Goal: Browse casually: Explore the website without a specific task or goal

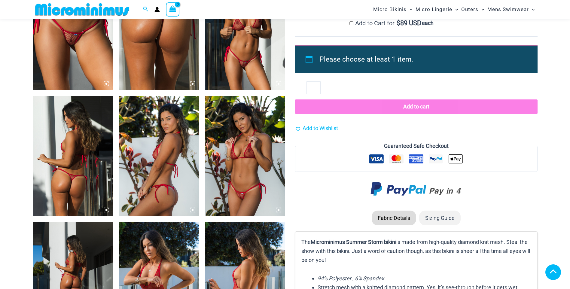
click at [168, 169] on img at bounding box center [159, 156] width 80 height 120
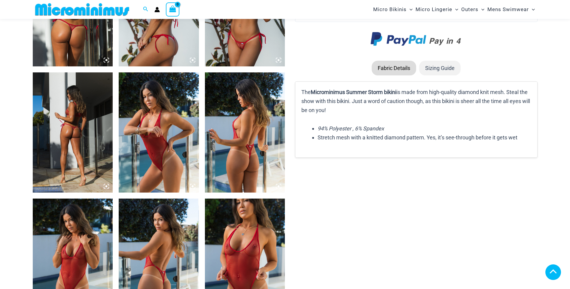
scroll to position [746, 0]
click at [165, 173] on img at bounding box center [159, 132] width 80 height 120
click at [253, 150] on img at bounding box center [245, 132] width 80 height 120
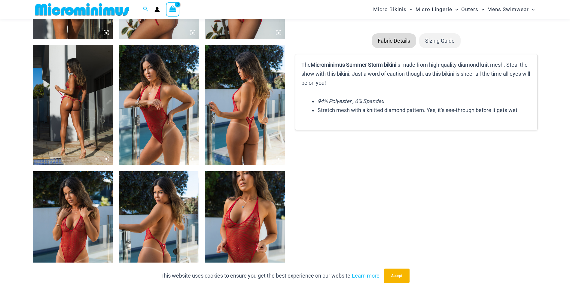
scroll to position [866, 0]
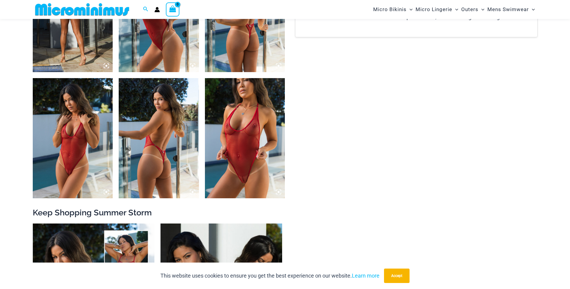
click at [239, 176] on img at bounding box center [245, 138] width 80 height 120
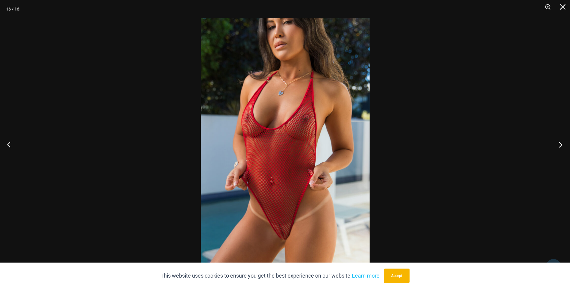
click at [561, 143] on button "Next" at bounding box center [558, 144] width 23 height 30
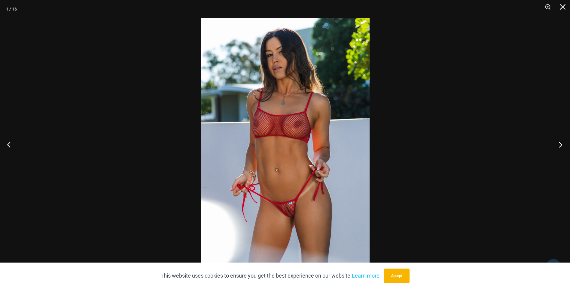
click at [561, 143] on button "Next" at bounding box center [558, 144] width 23 height 30
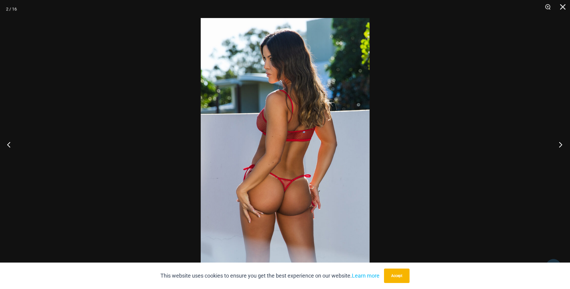
click at [561, 143] on button "Next" at bounding box center [558, 144] width 23 height 30
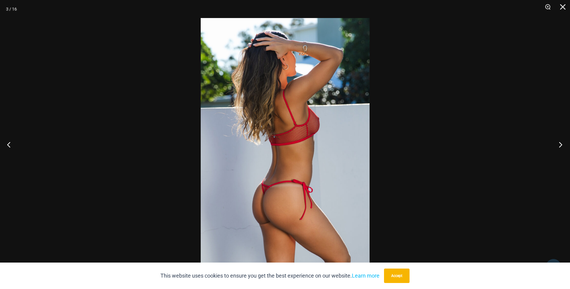
click at [561, 143] on button "Next" at bounding box center [558, 144] width 23 height 30
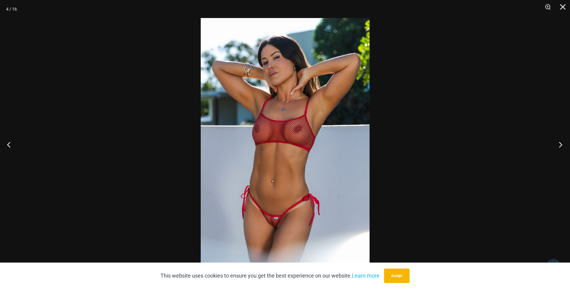
click at [561, 143] on button "Next" at bounding box center [558, 144] width 23 height 30
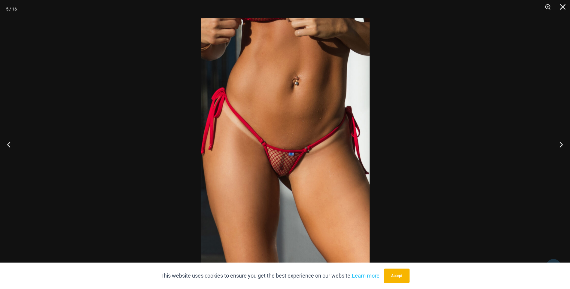
click at [351, 155] on img at bounding box center [285, 144] width 169 height 253
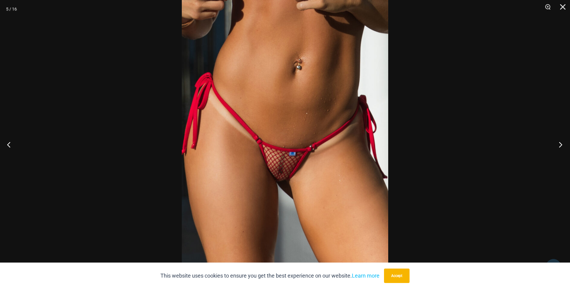
click at [559, 146] on button "Next" at bounding box center [558, 144] width 23 height 30
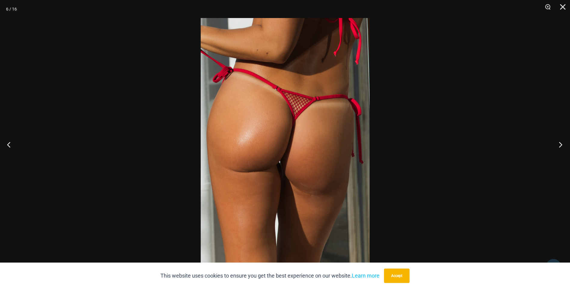
click at [559, 146] on button "Next" at bounding box center [558, 144] width 23 height 30
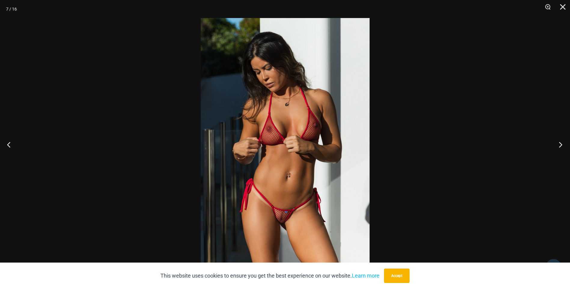
click at [559, 146] on button "Next" at bounding box center [558, 144] width 23 height 30
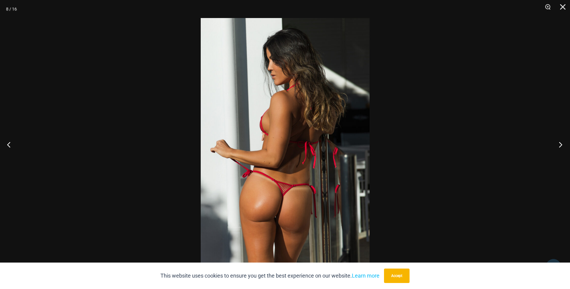
click at [559, 146] on button "Next" at bounding box center [558, 144] width 23 height 30
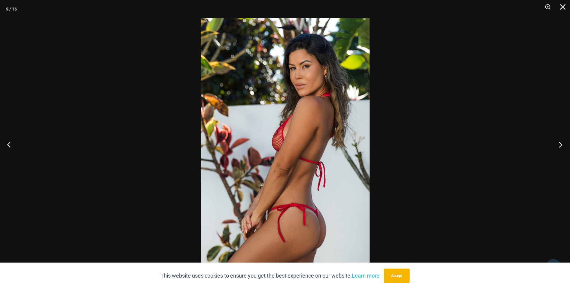
click at [559, 146] on button "Next" at bounding box center [558, 144] width 23 height 30
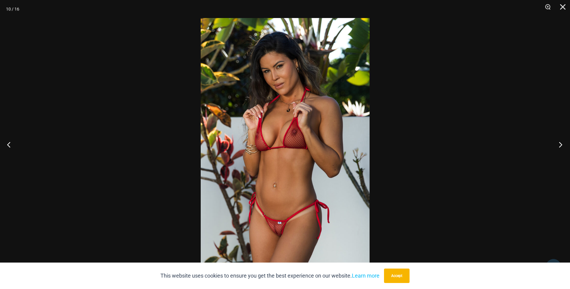
click at [559, 146] on button "Next" at bounding box center [558, 144] width 23 height 30
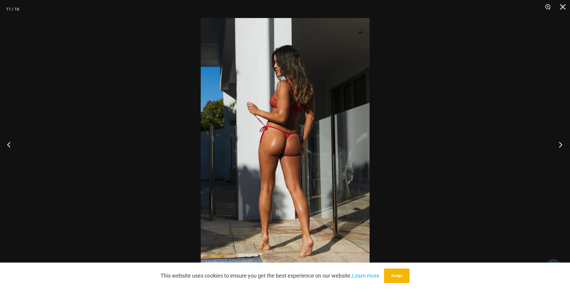
click at [559, 146] on button "Next" at bounding box center [558, 144] width 23 height 30
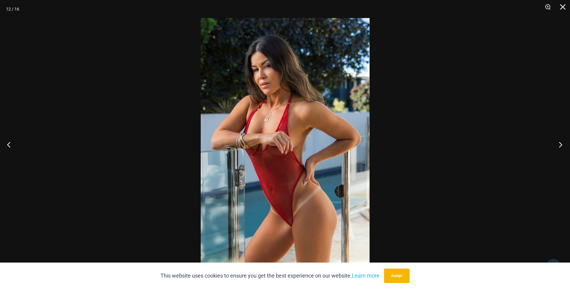
click at [559, 146] on button "Next" at bounding box center [558, 144] width 23 height 30
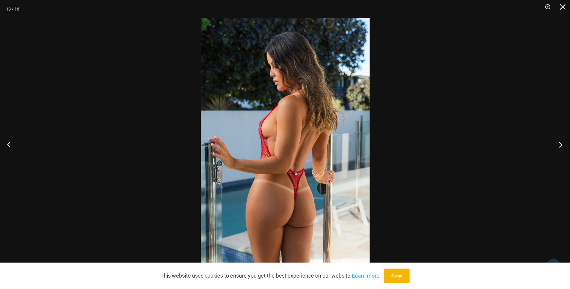
click at [559, 146] on button "Next" at bounding box center [558, 144] width 23 height 30
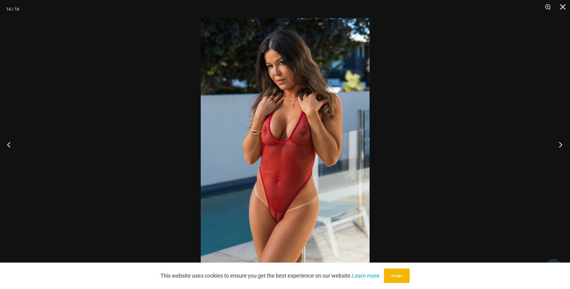
click at [559, 146] on button "Next" at bounding box center [558, 144] width 23 height 30
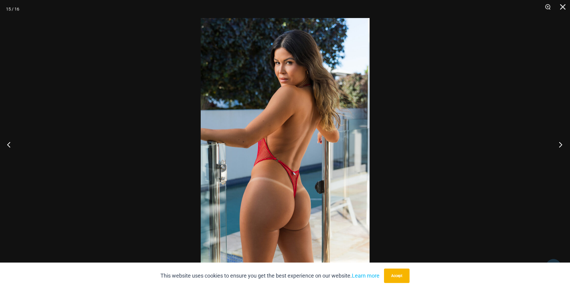
click at [559, 146] on button "Next" at bounding box center [558, 144] width 23 height 30
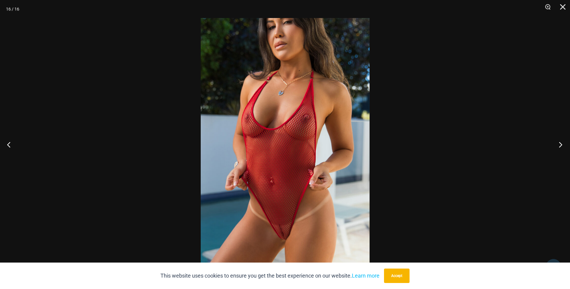
click at [559, 146] on button "Next" at bounding box center [558, 144] width 23 height 30
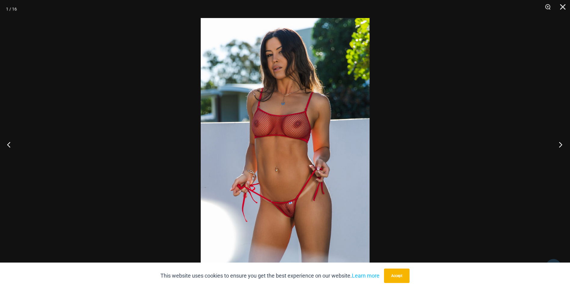
click at [559, 146] on button "Next" at bounding box center [558, 144] width 23 height 30
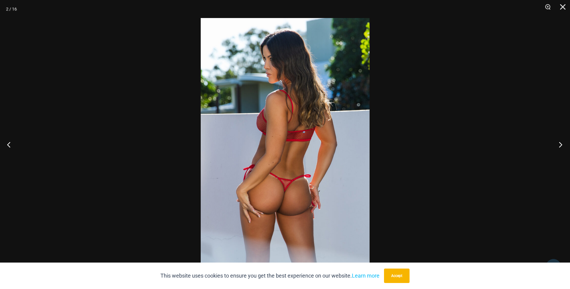
click at [559, 146] on button "Next" at bounding box center [558, 144] width 23 height 30
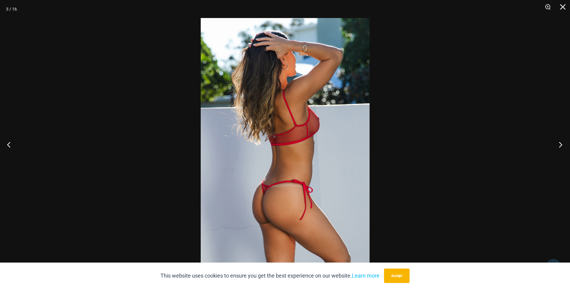
click at [559, 146] on button "Next" at bounding box center [558, 144] width 23 height 30
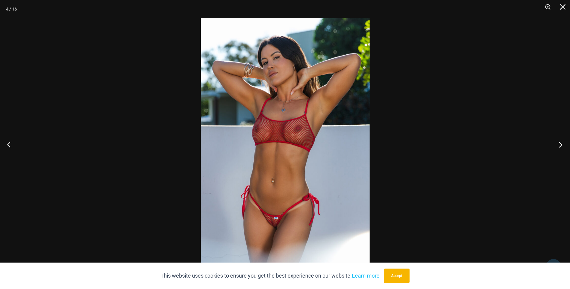
click at [559, 146] on button "Next" at bounding box center [558, 144] width 23 height 30
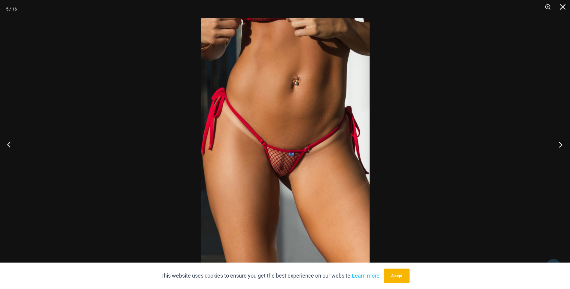
click at [559, 146] on button "Next" at bounding box center [558, 144] width 23 height 30
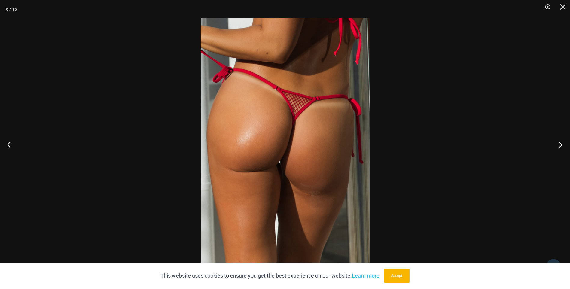
click at [559, 146] on button "Next" at bounding box center [558, 144] width 23 height 30
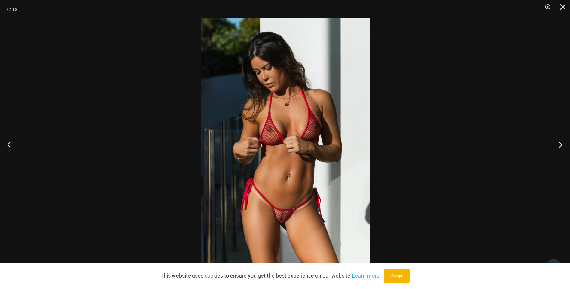
click at [559, 146] on button "Next" at bounding box center [558, 144] width 23 height 30
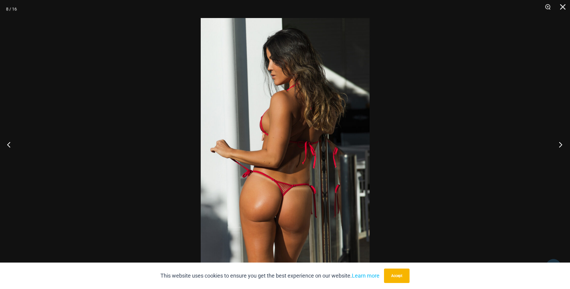
click at [559, 145] on button "Next" at bounding box center [558, 144] width 23 height 30
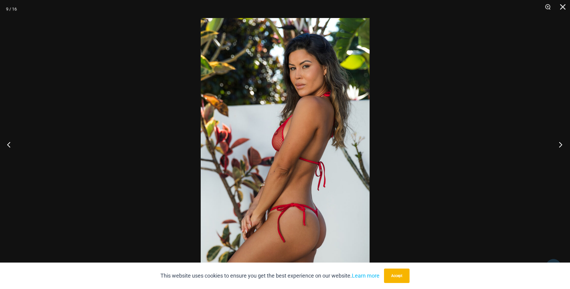
click at [559, 145] on button "Next" at bounding box center [558, 144] width 23 height 30
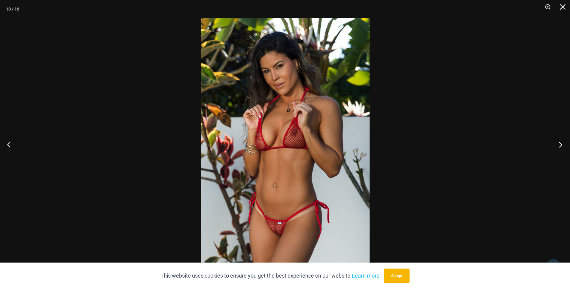
click at [559, 145] on button "Next" at bounding box center [558, 144] width 23 height 30
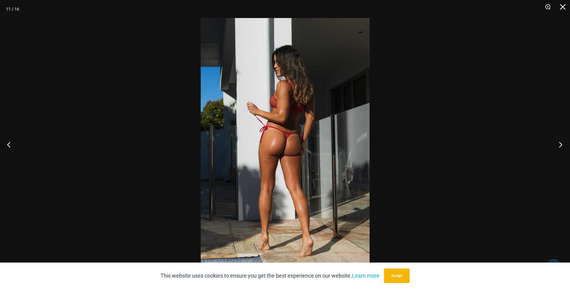
click at [559, 145] on button "Next" at bounding box center [558, 144] width 23 height 30
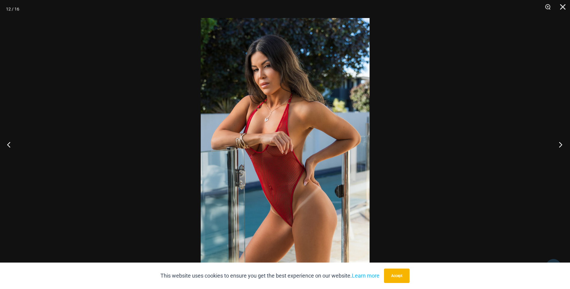
click at [559, 145] on button "Next" at bounding box center [558, 144] width 23 height 30
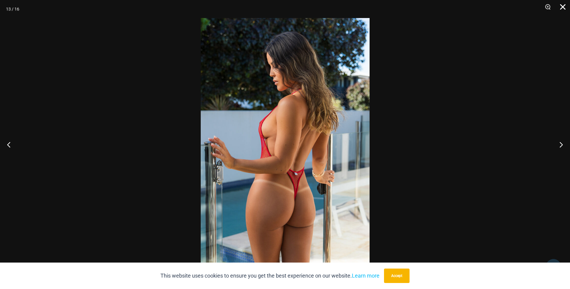
click at [560, 8] on button "Close" at bounding box center [560, 9] width 15 height 18
